Goal: Task Accomplishment & Management: Understand process/instructions

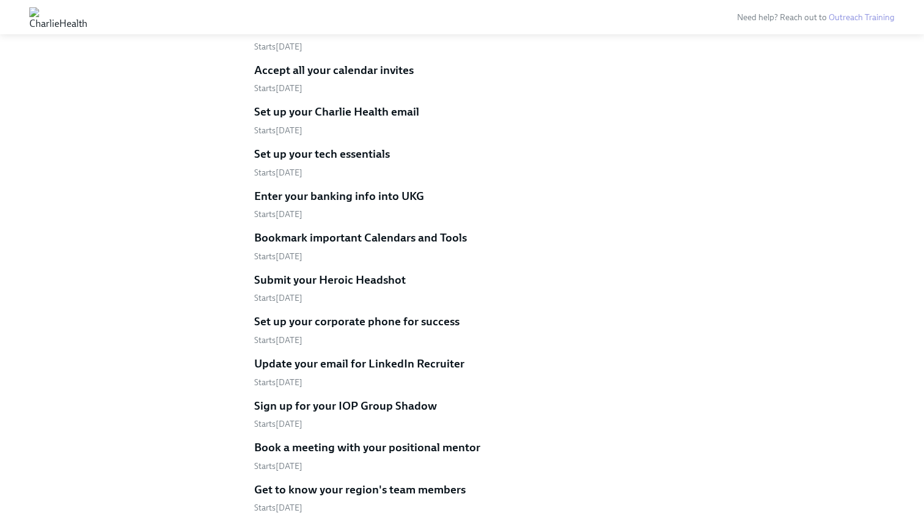
scroll to position [569, 0]
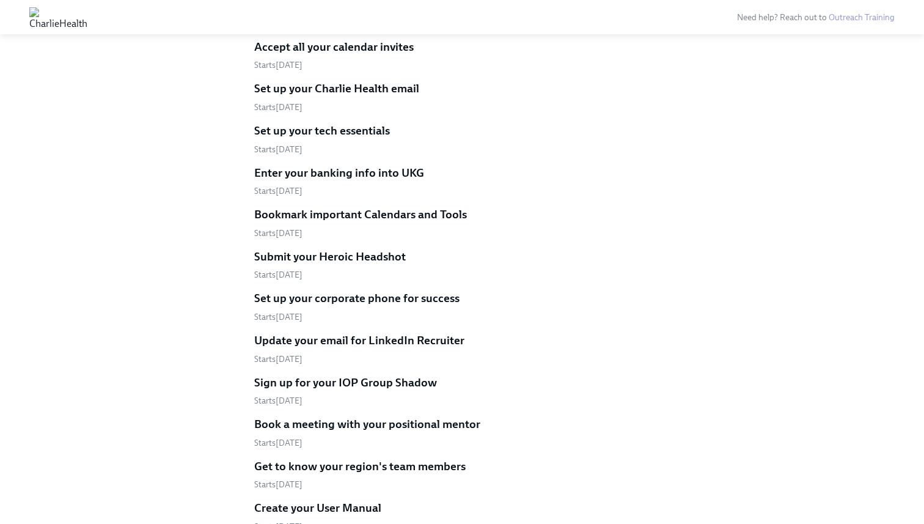
click at [329, 249] on h5 "Submit your Heroic Headshot" at bounding box center [330, 257] width 152 height 16
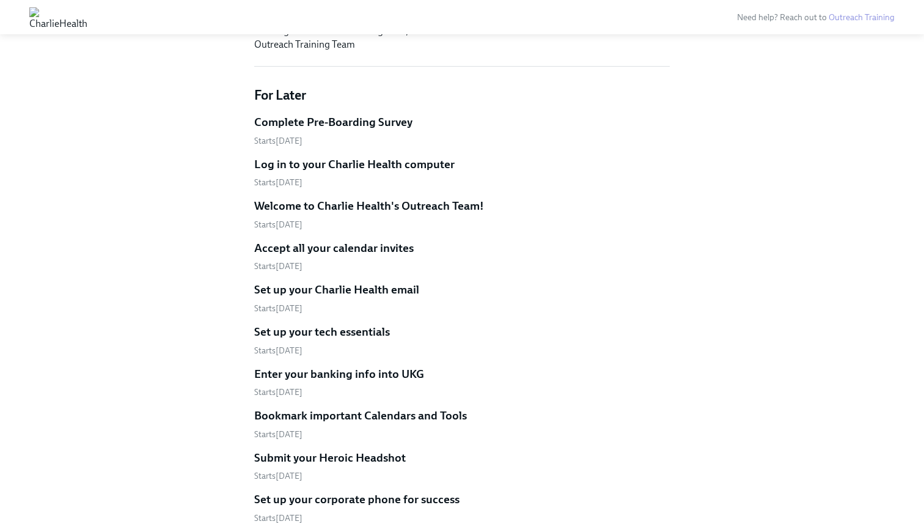
scroll to position [358, 0]
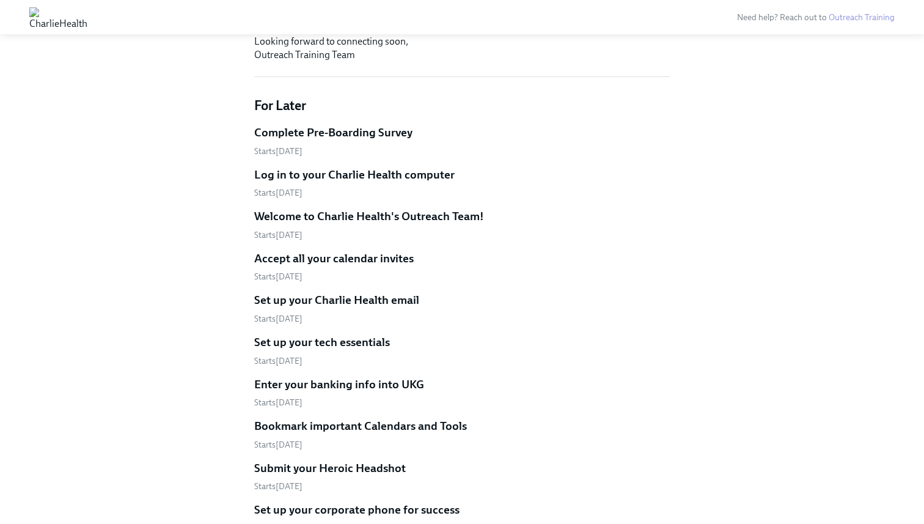
click at [325, 251] on h5 "Accept all your calendar invites" at bounding box center [334, 259] width 160 height 16
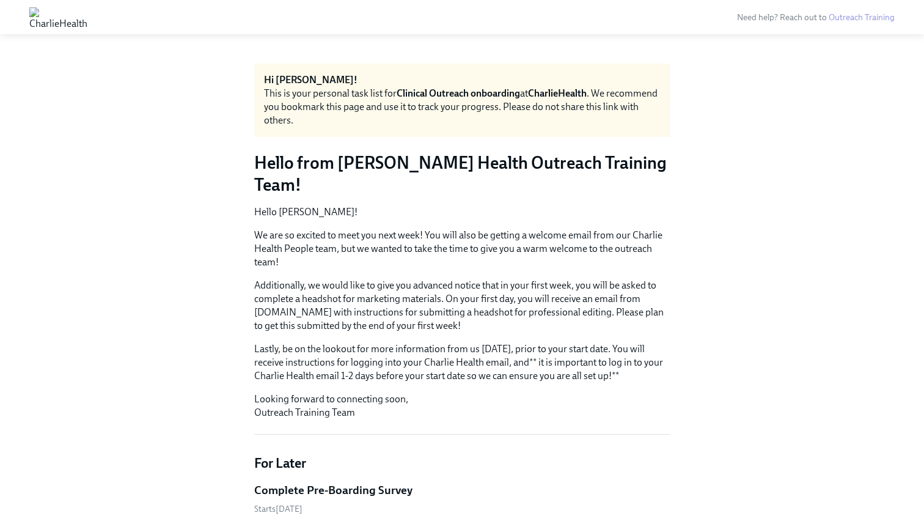
scroll to position [358, 0]
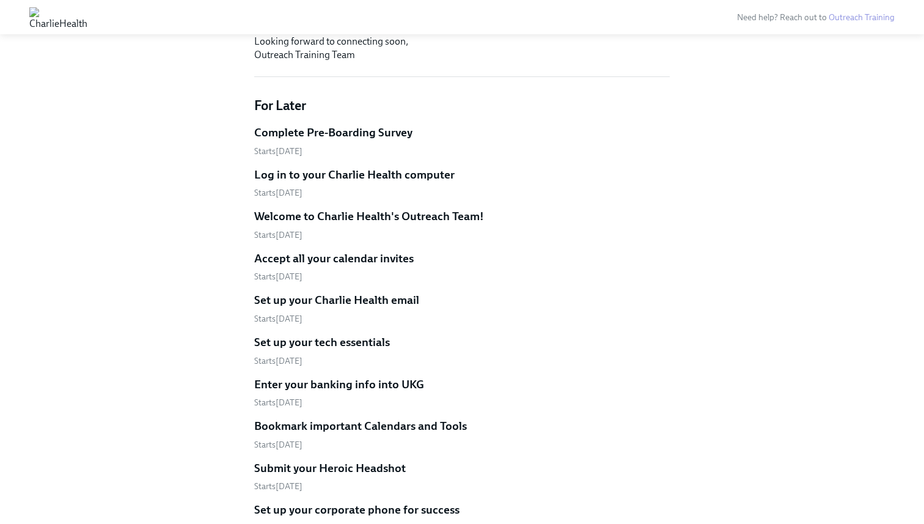
click at [293, 167] on h5 "Log in to your Charlie Health computer" at bounding box center [354, 175] width 200 height 16
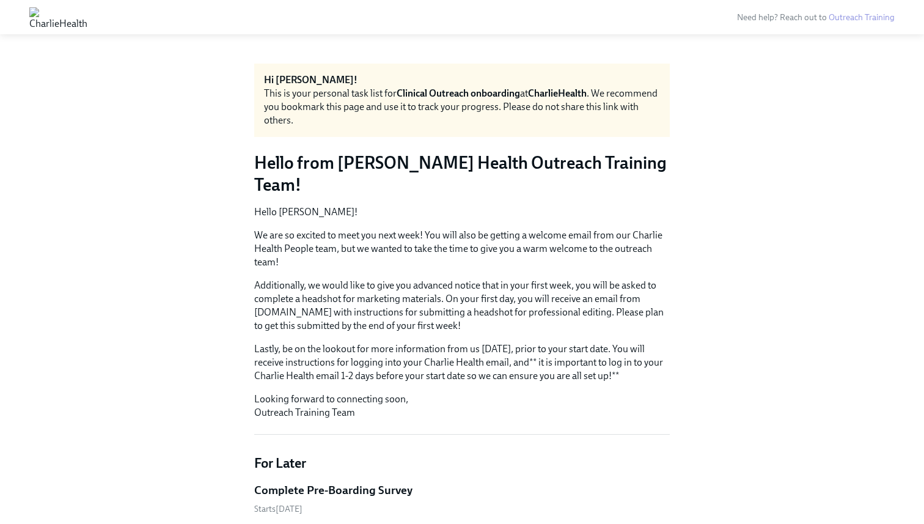
scroll to position [358, 0]
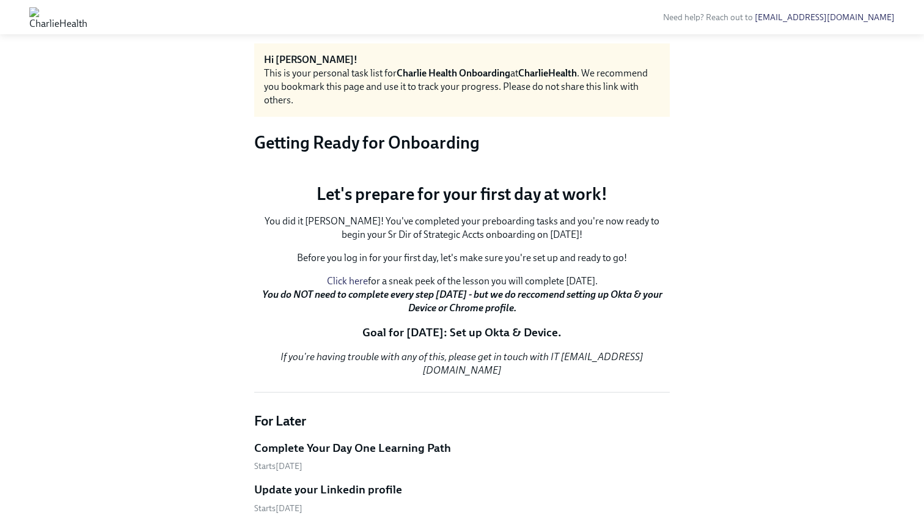
scroll to position [8, 0]
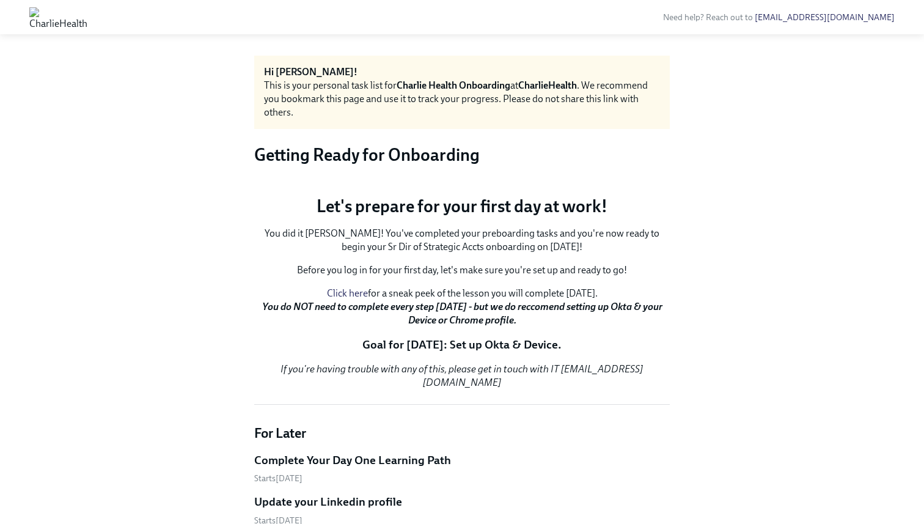
click at [609, 185] on button "Zoom image" at bounding box center [462, 185] width 416 height 0
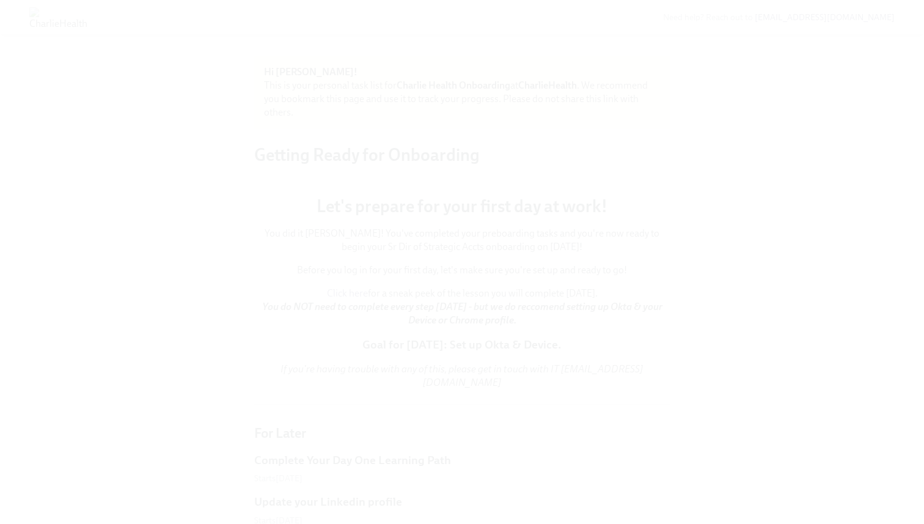
click at [614, 245] on button "Unzoom image" at bounding box center [462, 262] width 924 height 524
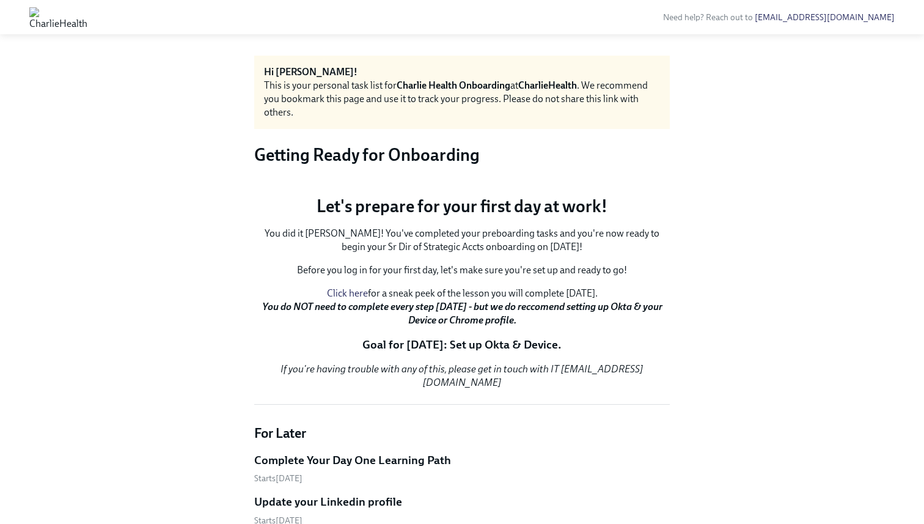
scroll to position [36, 0]
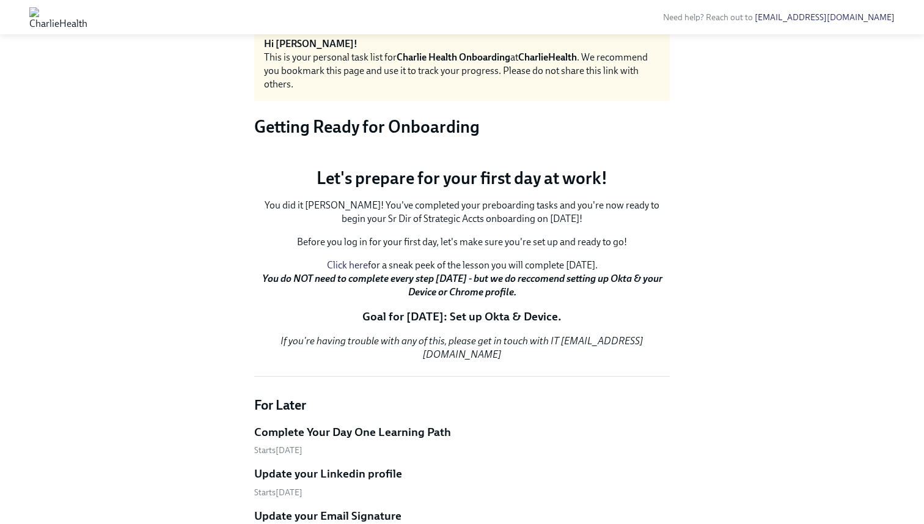
click at [528, 226] on p "You did it [PERSON_NAME]! You've completed your preboarding tasks and you're no…" at bounding box center [462, 212] width 416 height 27
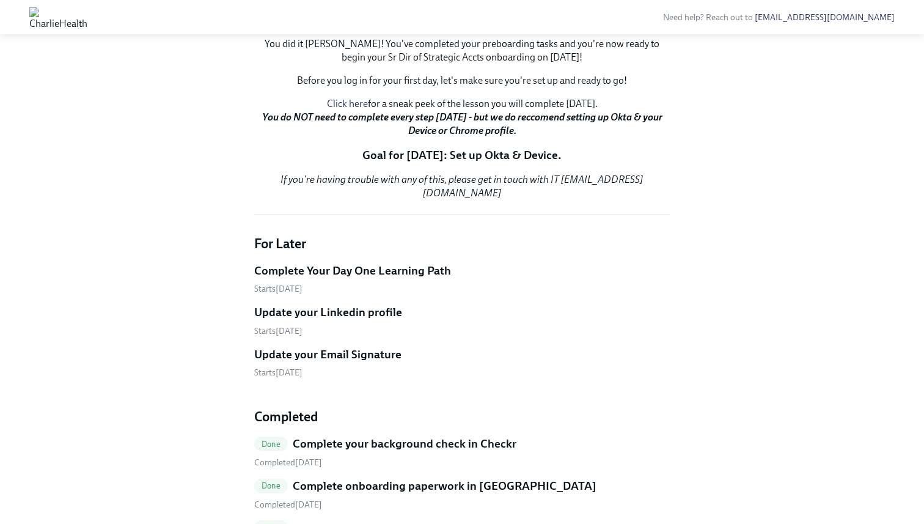
scroll to position [219, 0]
